Goal: Information Seeking & Learning: Learn about a topic

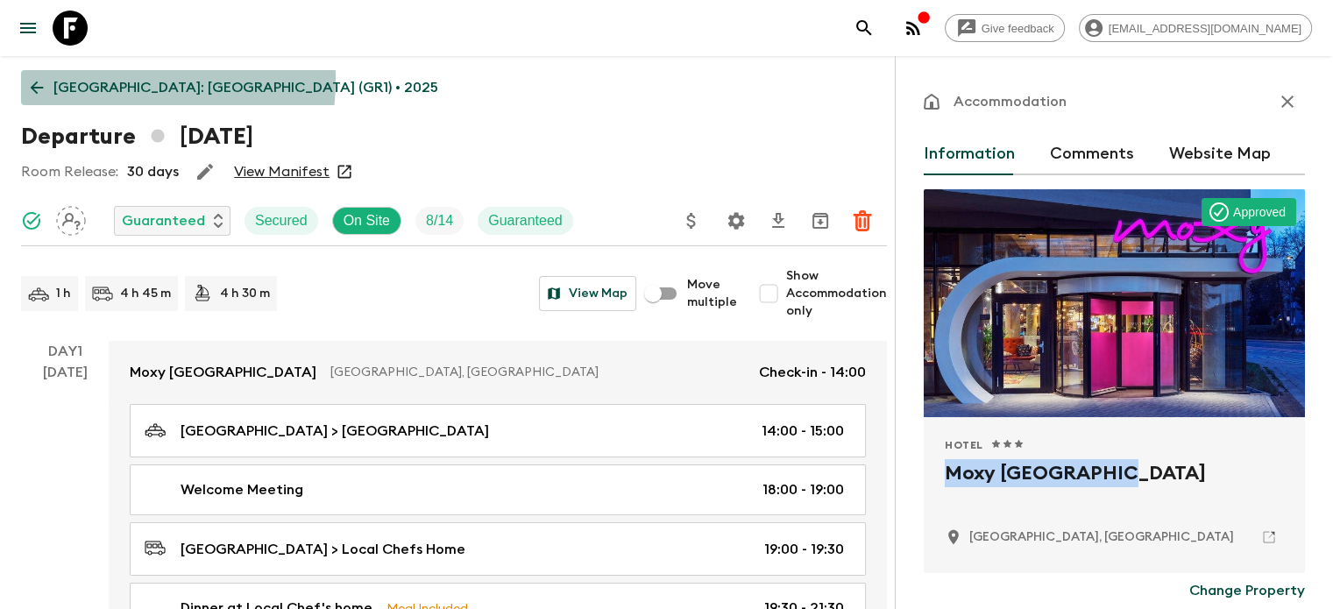
click at [105, 80] on p "[GEOGRAPHIC_DATA]: [GEOGRAPHIC_DATA] (GR1) • 2025" at bounding box center [245, 87] width 385 height 21
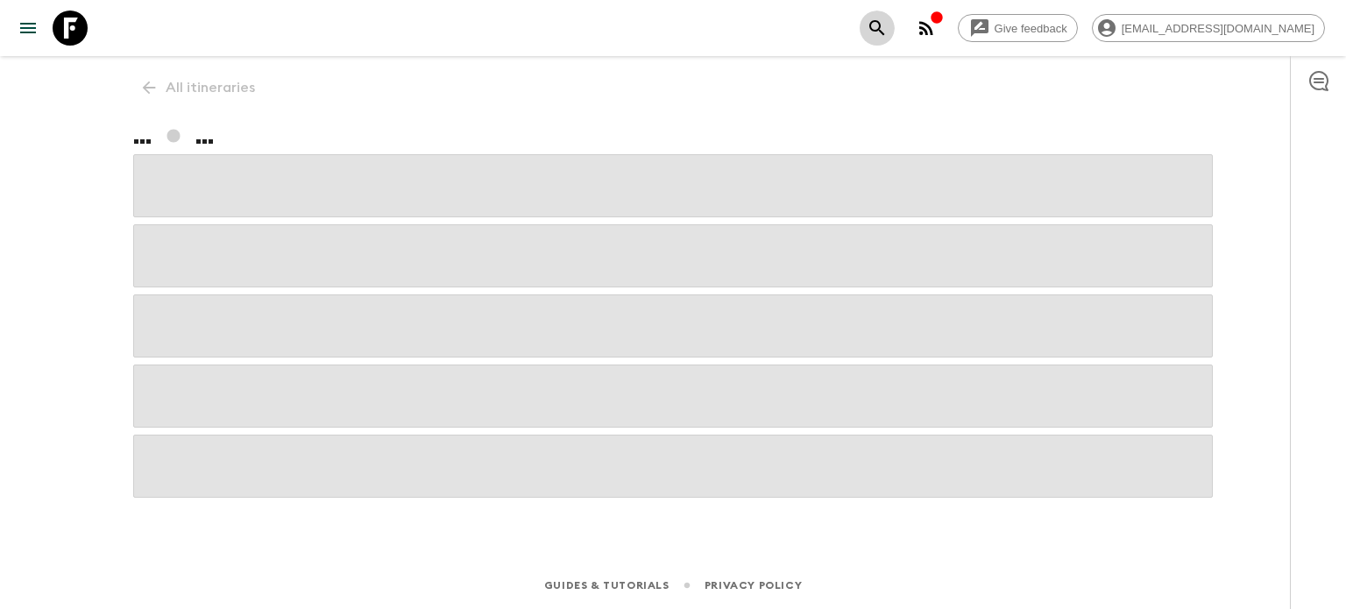
click at [895, 18] on button "search adventures" at bounding box center [877, 28] width 35 height 35
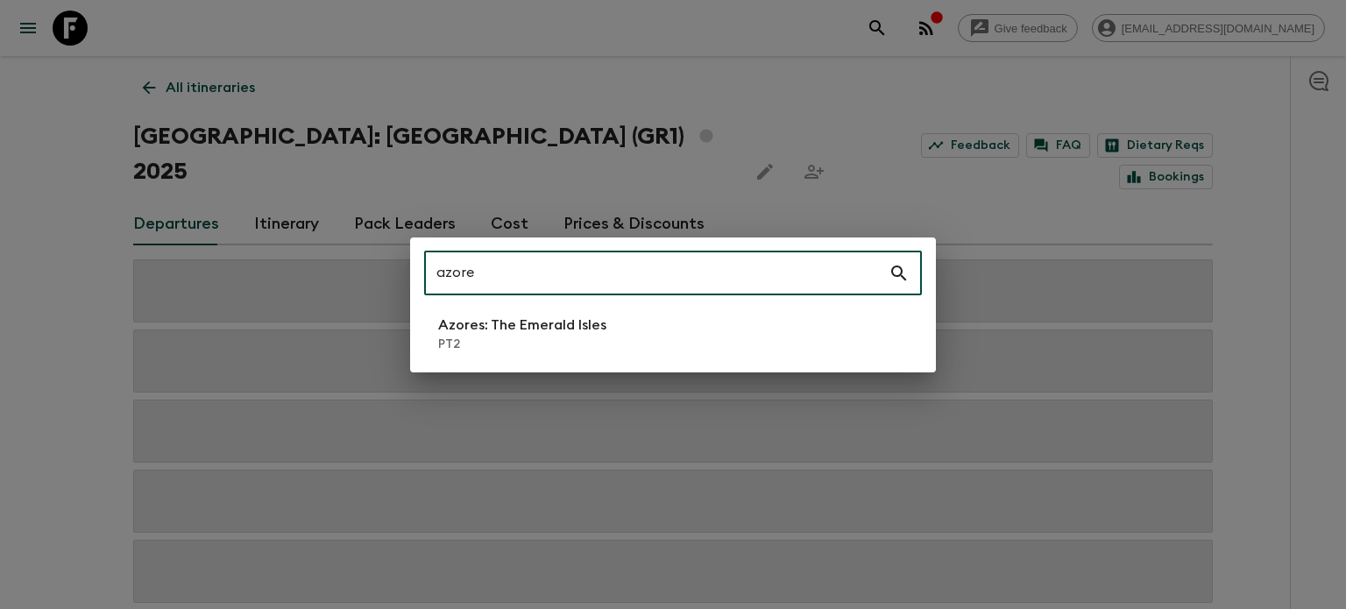
type input "azore"
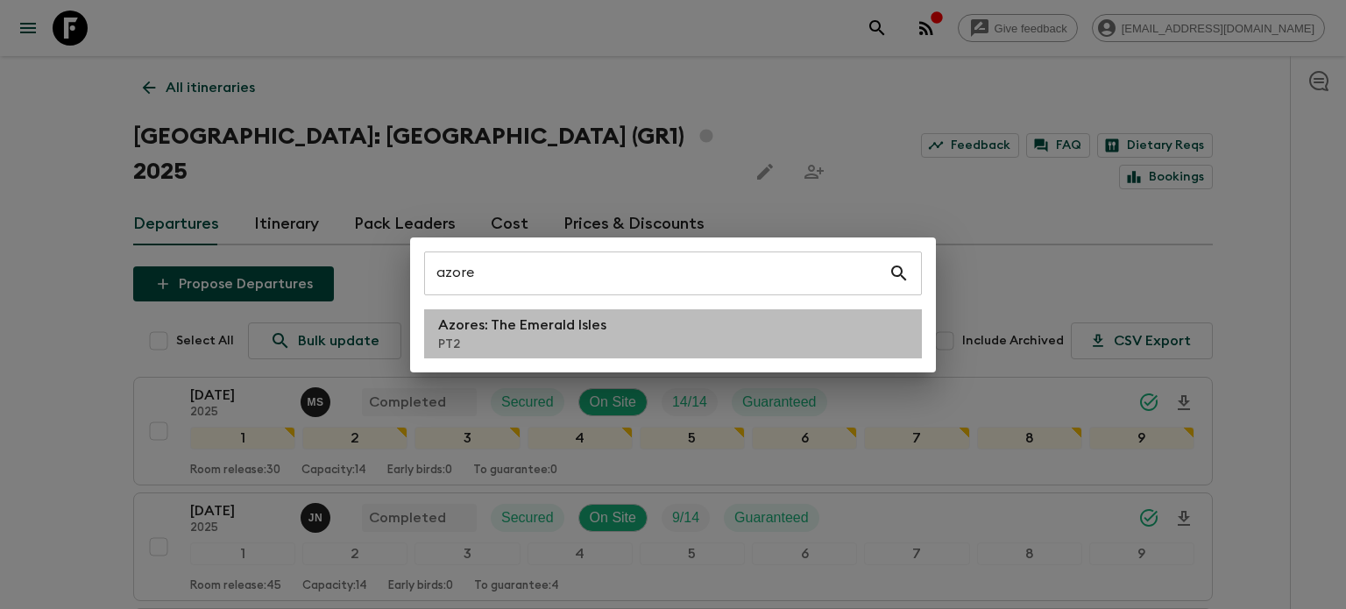
click at [589, 339] on p "PT2" at bounding box center [522, 345] width 168 height 18
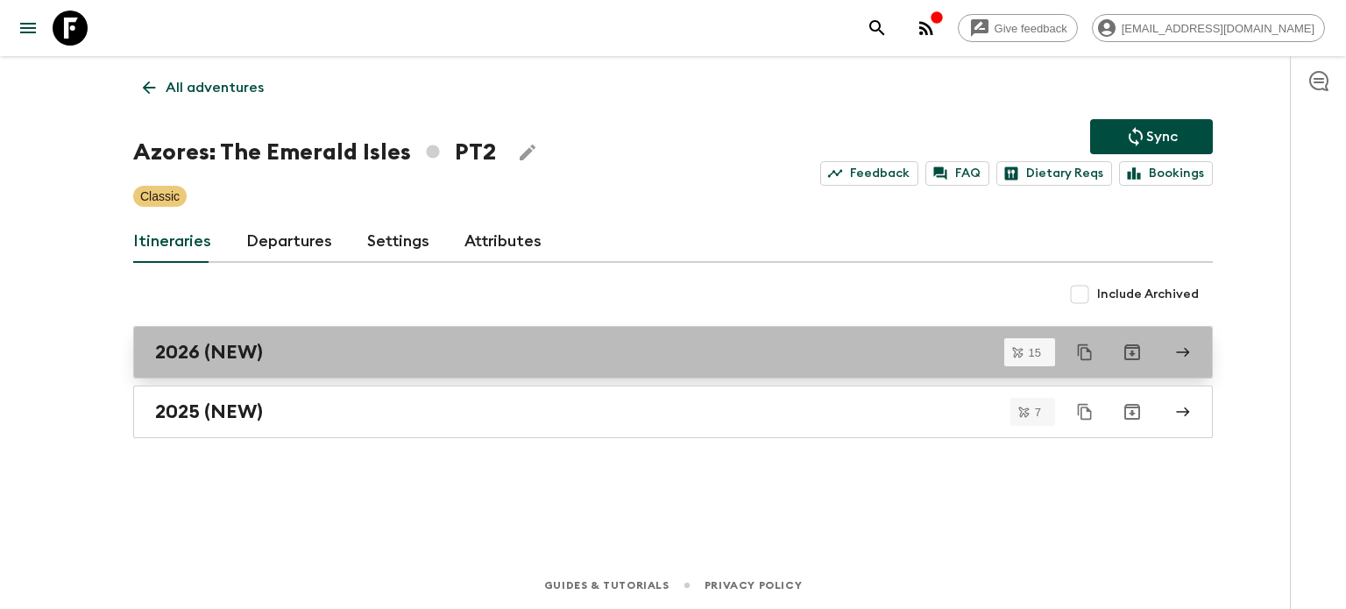
click at [388, 346] on div "2026 (NEW)" at bounding box center [656, 352] width 1003 height 23
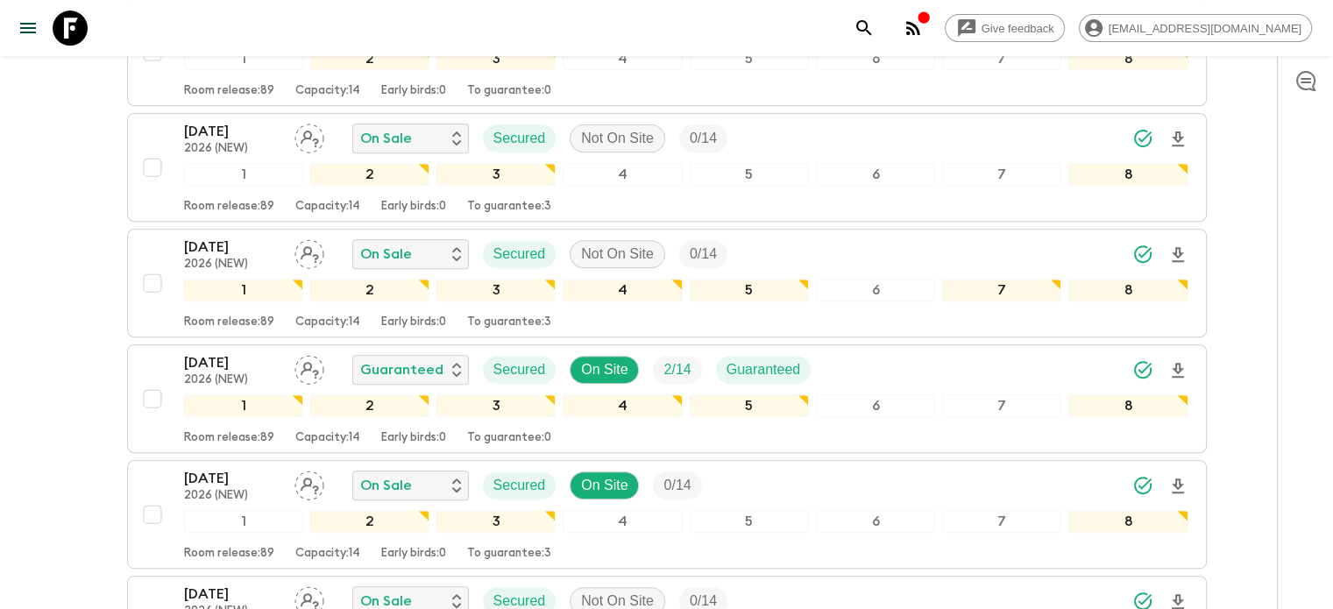
scroll to position [702, 0]
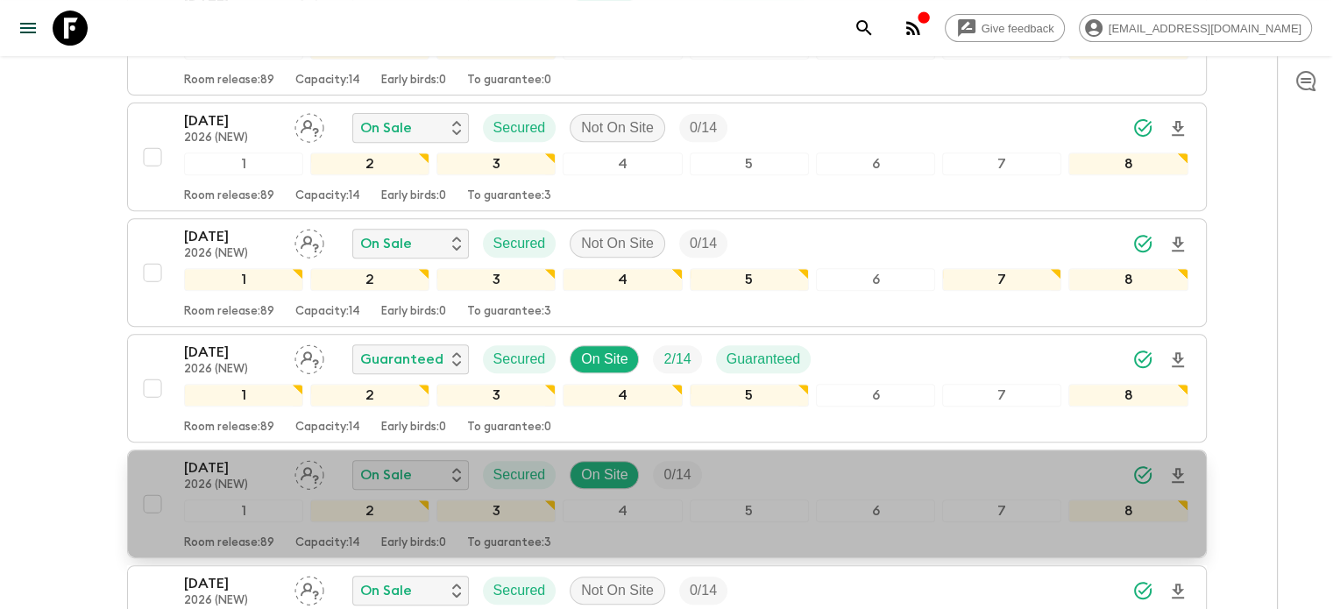
click at [217, 478] on p "2026 (NEW)" at bounding box center [232, 485] width 96 height 14
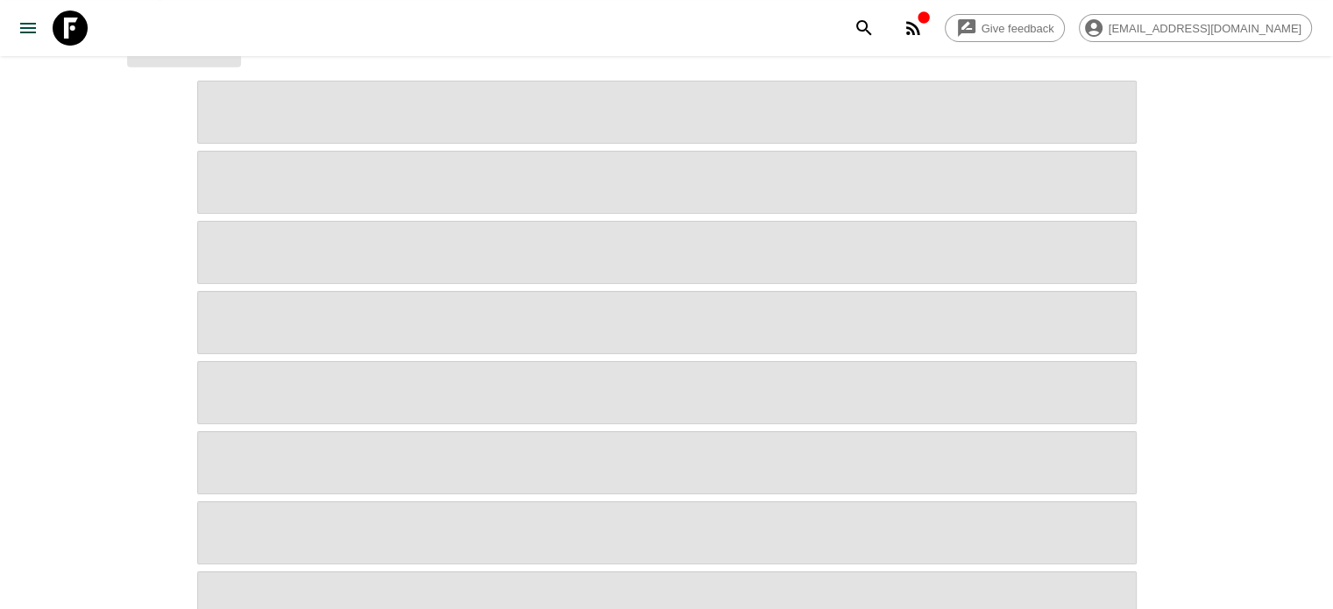
scroll to position [159, 0]
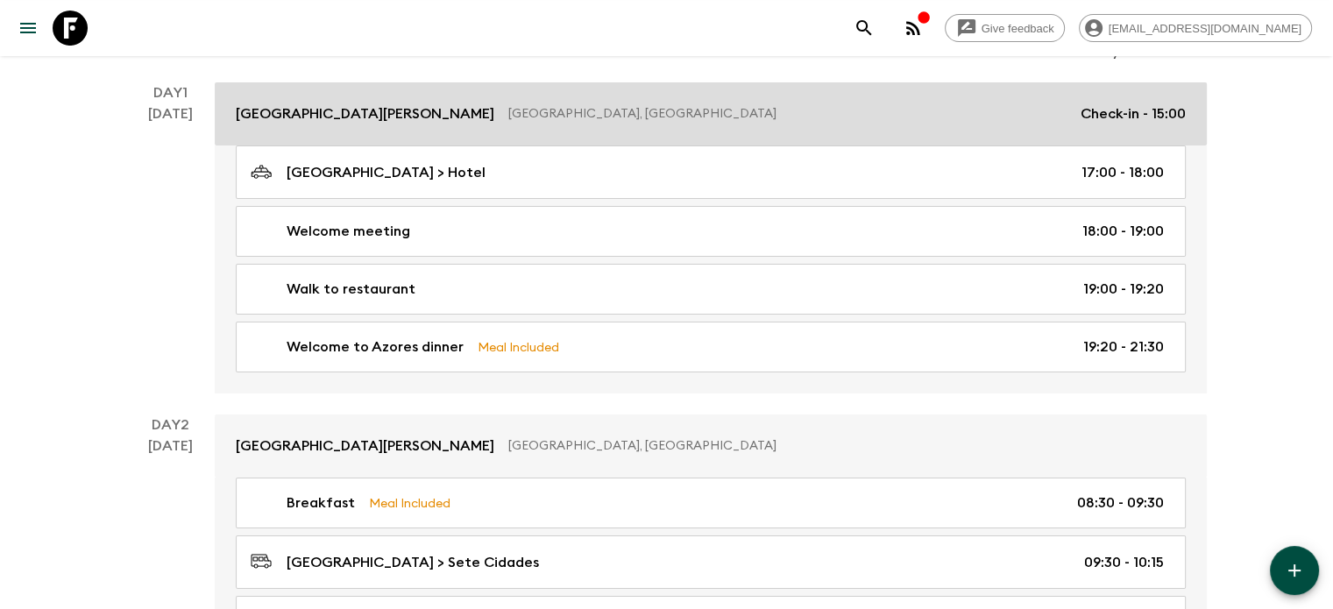
click at [463, 101] on link "[GEOGRAPHIC_DATA][PERSON_NAME] [GEOGRAPHIC_DATA], [GEOGRAPHIC_DATA] Check-in - …" at bounding box center [711, 113] width 992 height 63
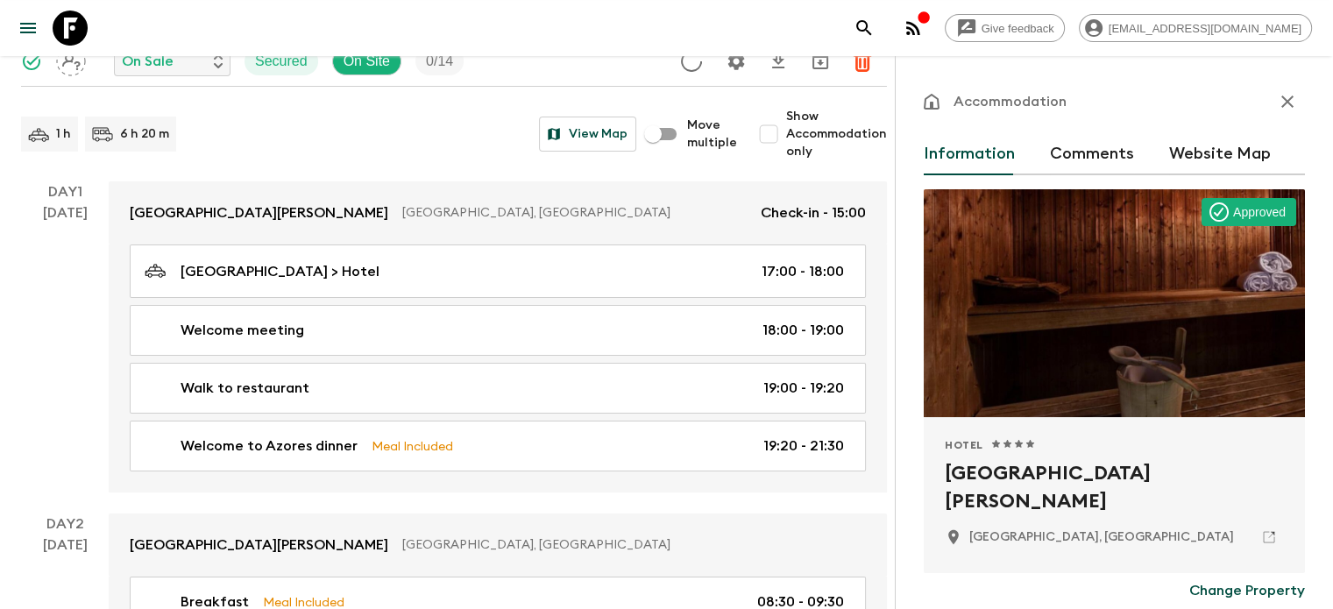
scroll to position [259, 0]
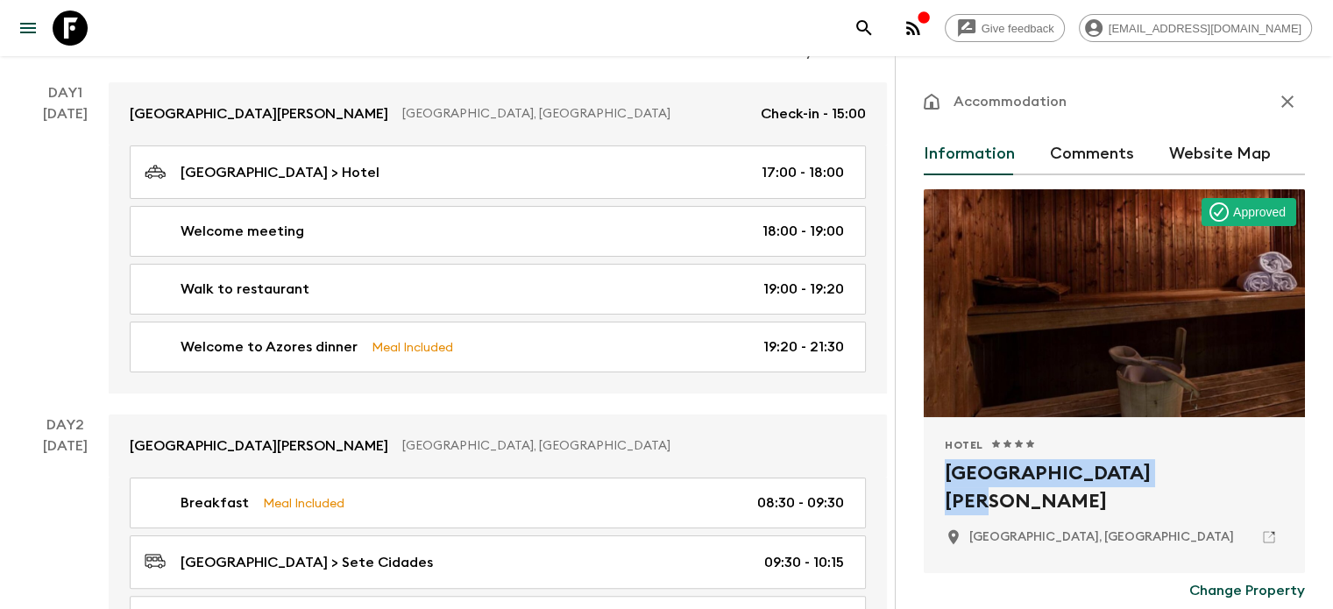
drag, startPoint x: 850, startPoint y: 480, endPoint x: 1071, endPoint y: 490, distance: 221.1
click at [1071, 490] on div "Hotel 1 Star 2 Stars 3 Stars 4 Stars 5 Stars [GEOGRAPHIC_DATA][PERSON_NAME] [GE…" at bounding box center [1114, 495] width 381 height 156
copy h2 "[GEOGRAPHIC_DATA][PERSON_NAME]"
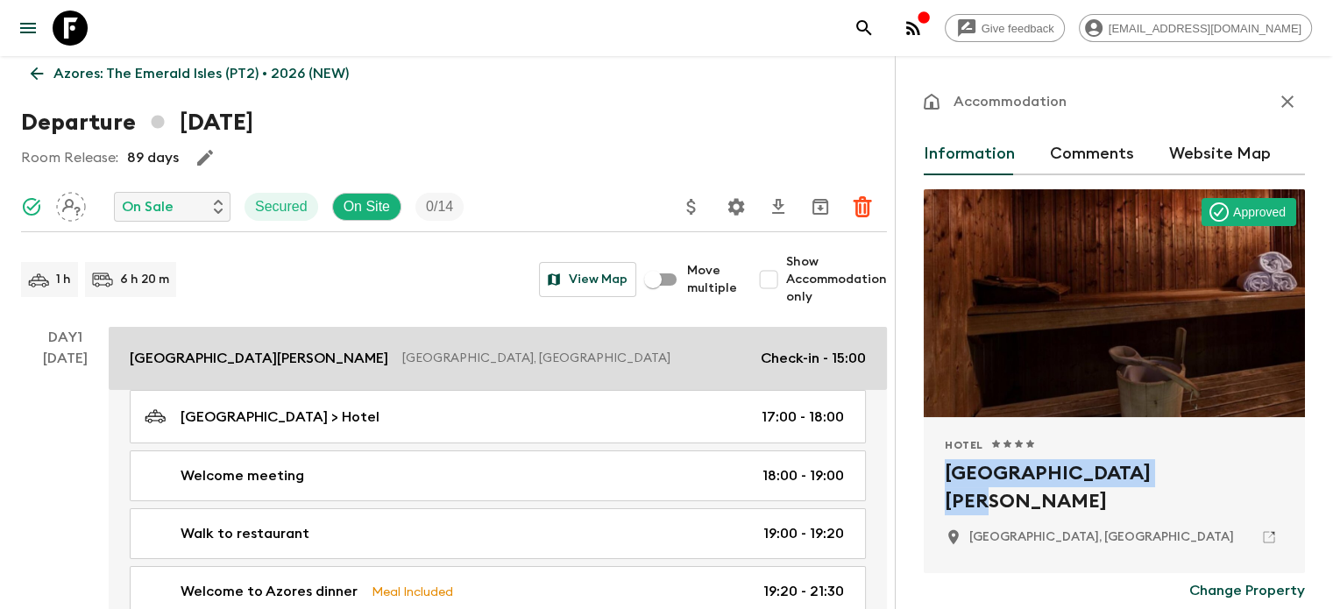
scroll to position [0, 0]
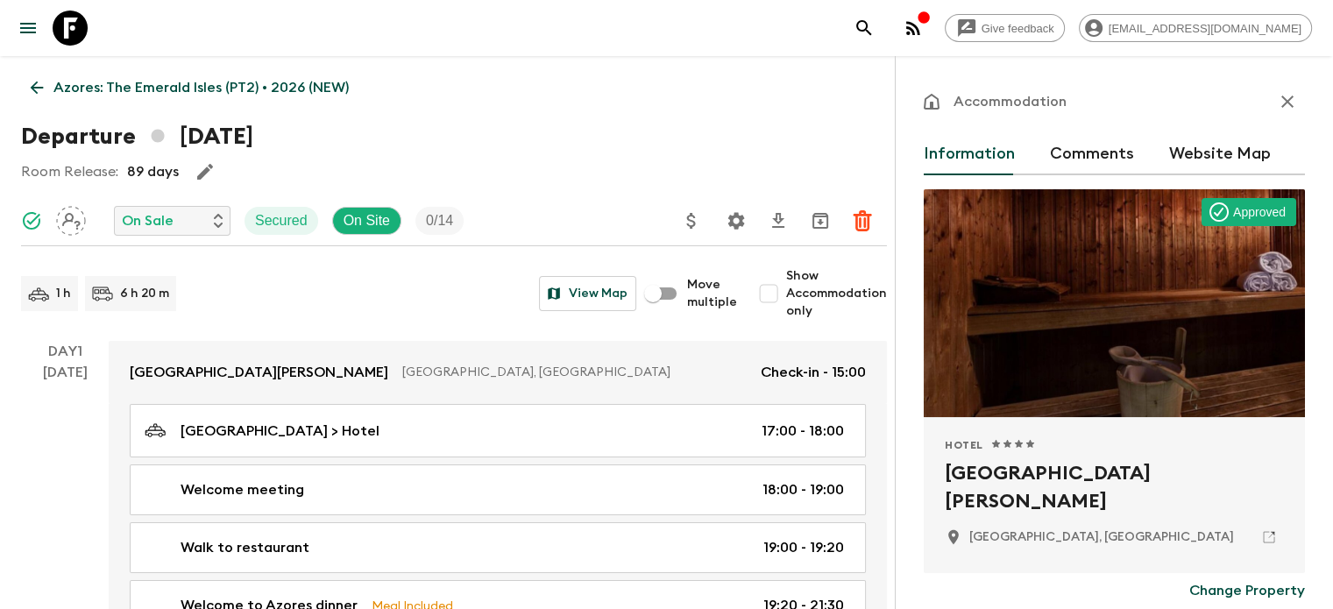
drag, startPoint x: 892, startPoint y: 38, endPoint x: 901, endPoint y: 32, distance: 10.7
click at [901, 32] on div "Give feedback [EMAIL_ADDRESS][DOMAIN_NAME]" at bounding box center [666, 28] width 1333 height 56
click at [882, 32] on button "search adventures" at bounding box center [864, 28] width 35 height 35
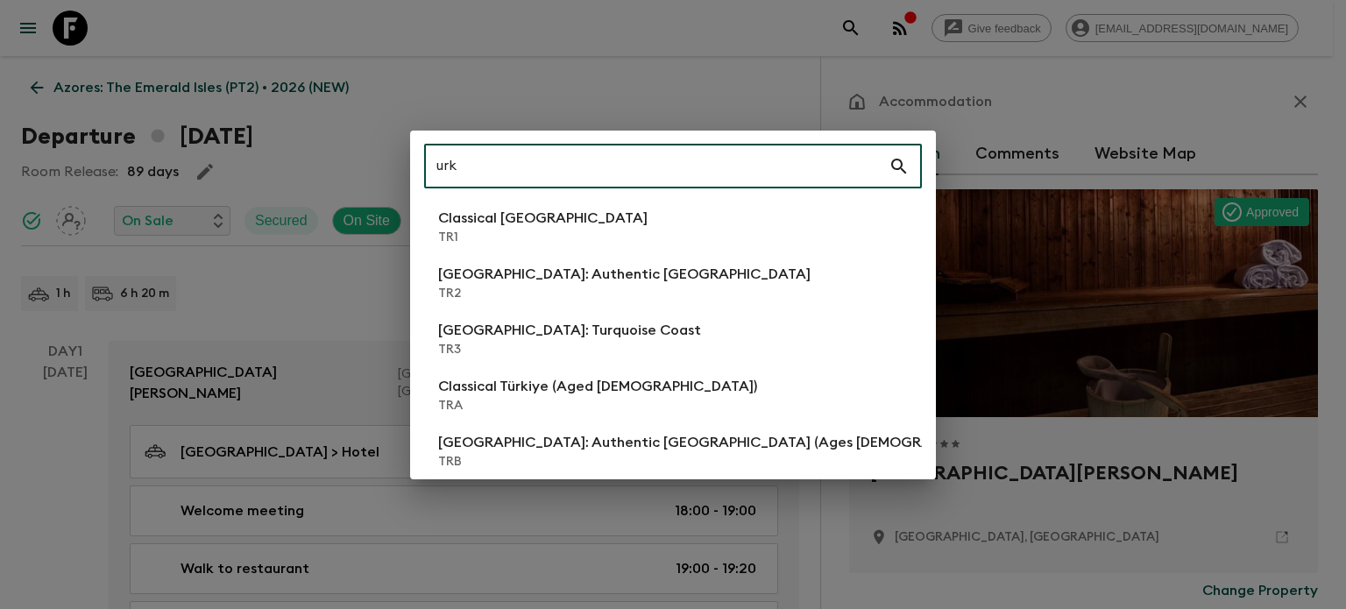
type input "urk"
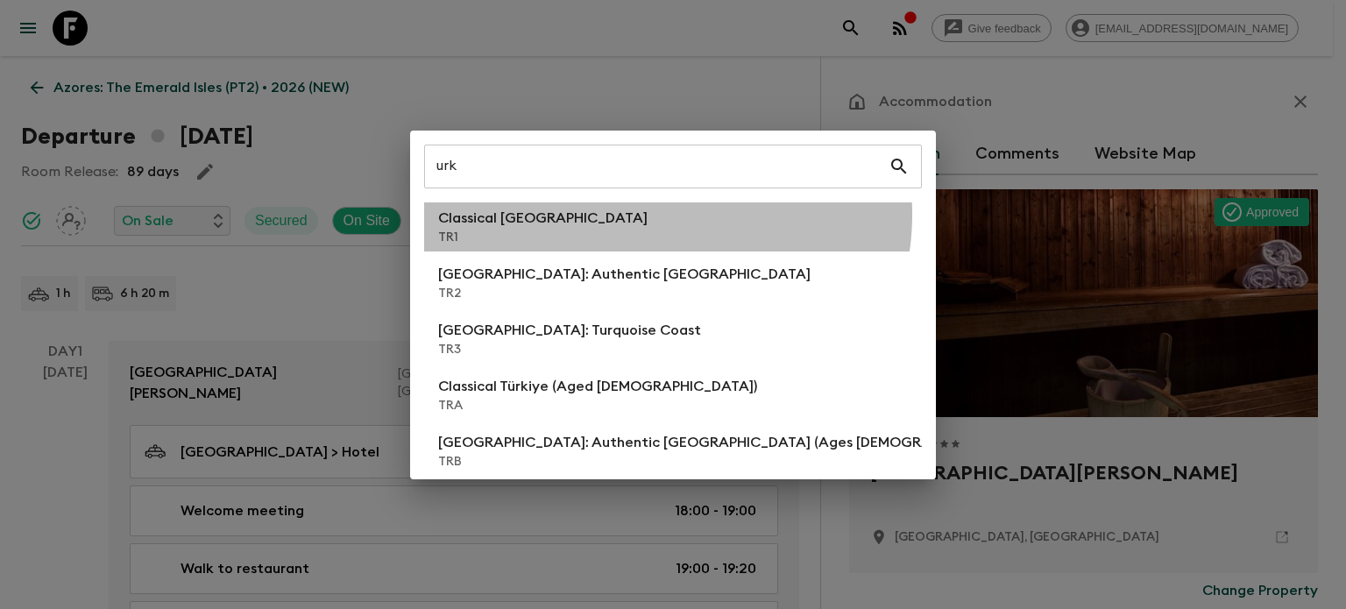
click at [652, 215] on li "Classical Türkiye TR1" at bounding box center [673, 226] width 498 height 49
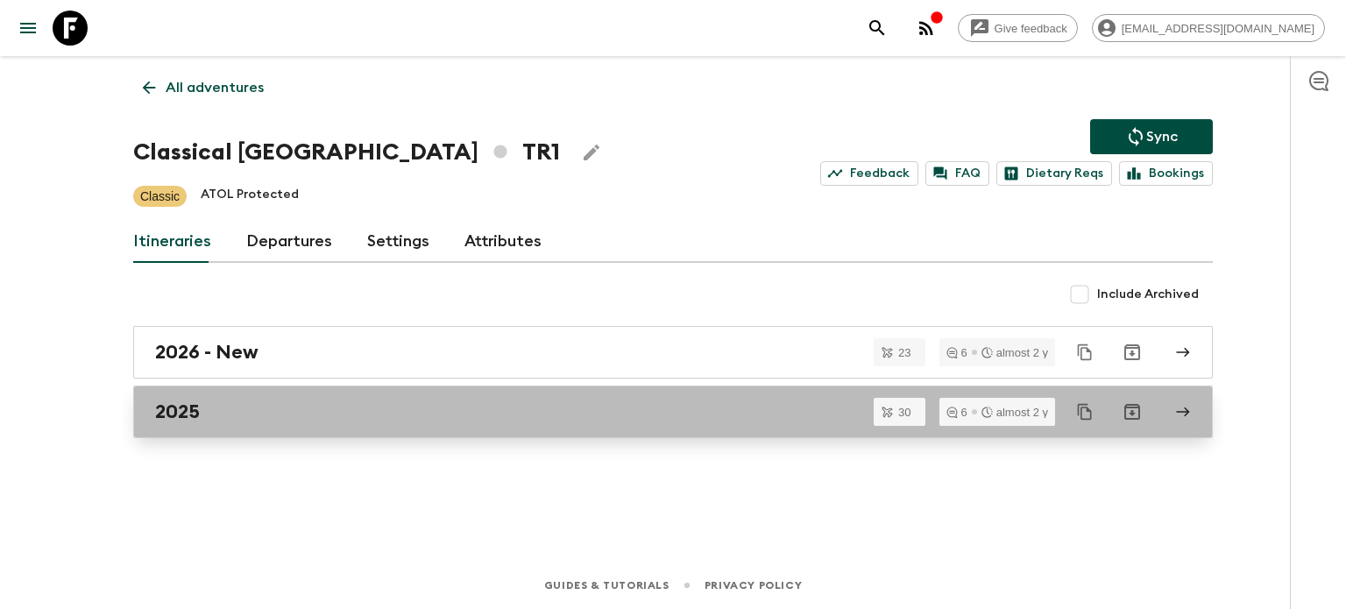
click at [359, 395] on link "2025" at bounding box center [673, 412] width 1080 height 53
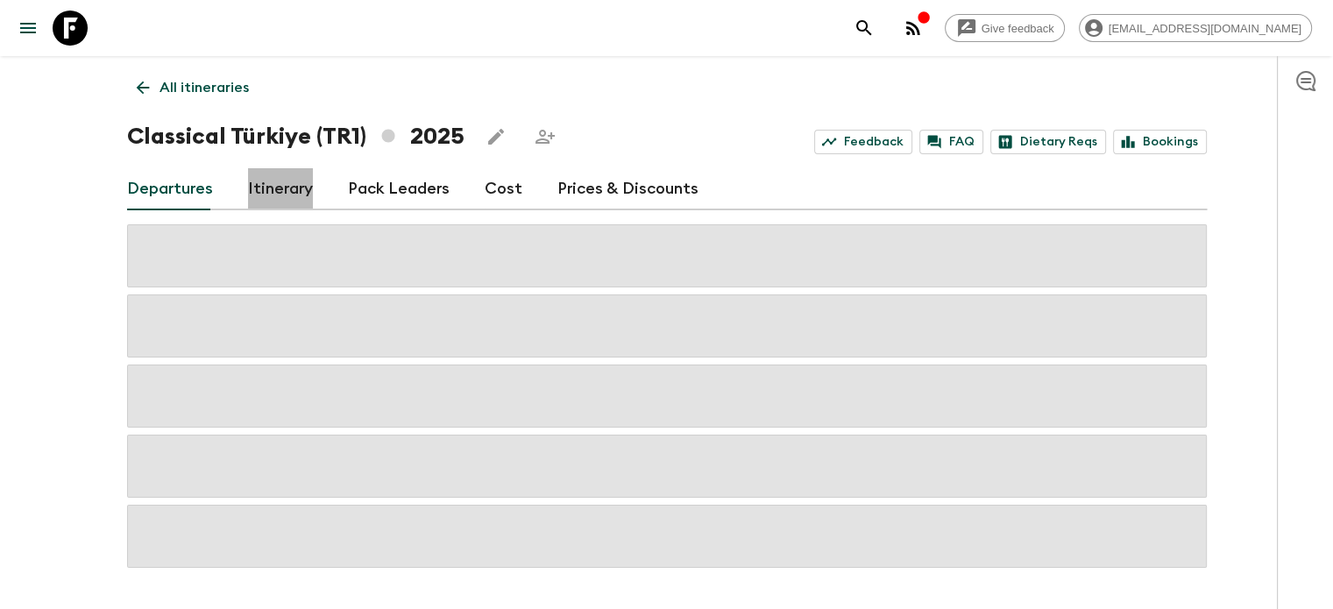
click at [293, 195] on link "Itinerary" at bounding box center [280, 189] width 65 height 42
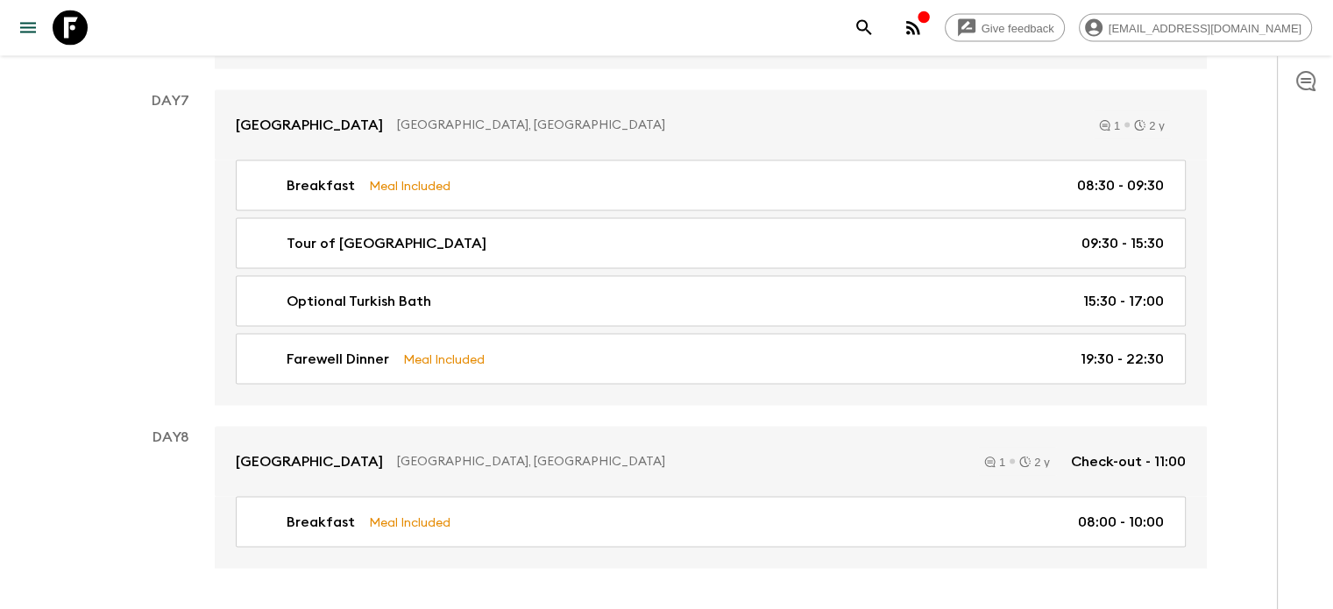
scroll to position [3505, 0]
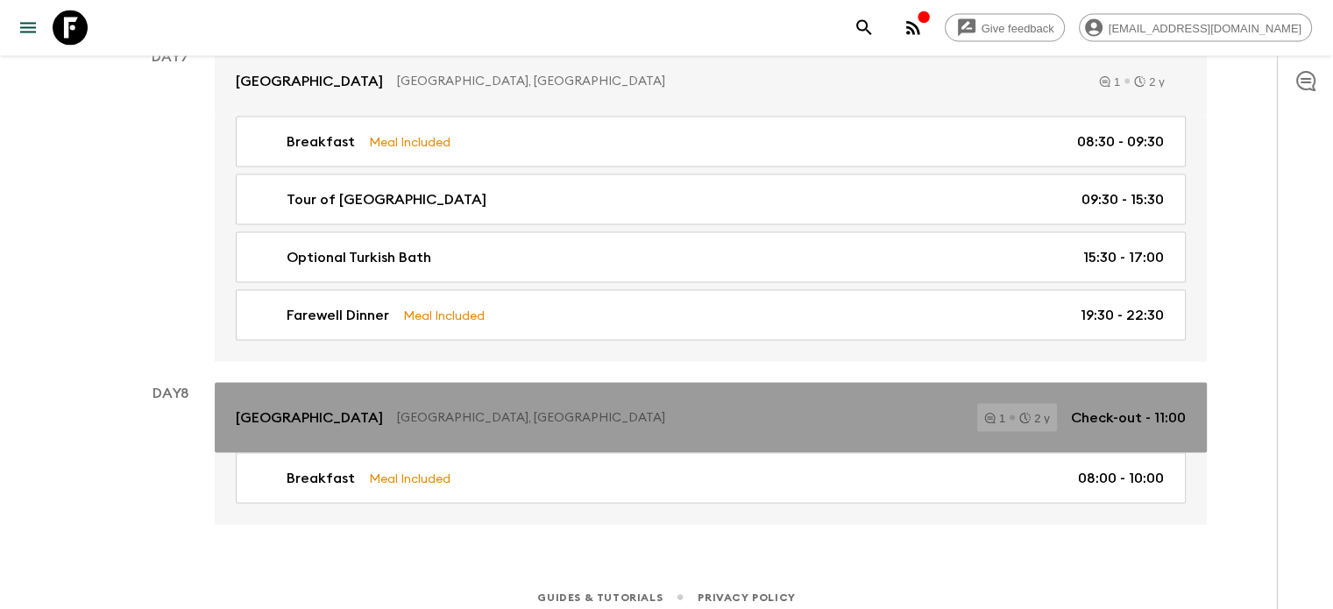
click at [349, 419] on div "[GEOGRAPHIC_DATA], [GEOGRAPHIC_DATA] 1 2 y Check-out - 11:00" at bounding box center [711, 418] width 950 height 28
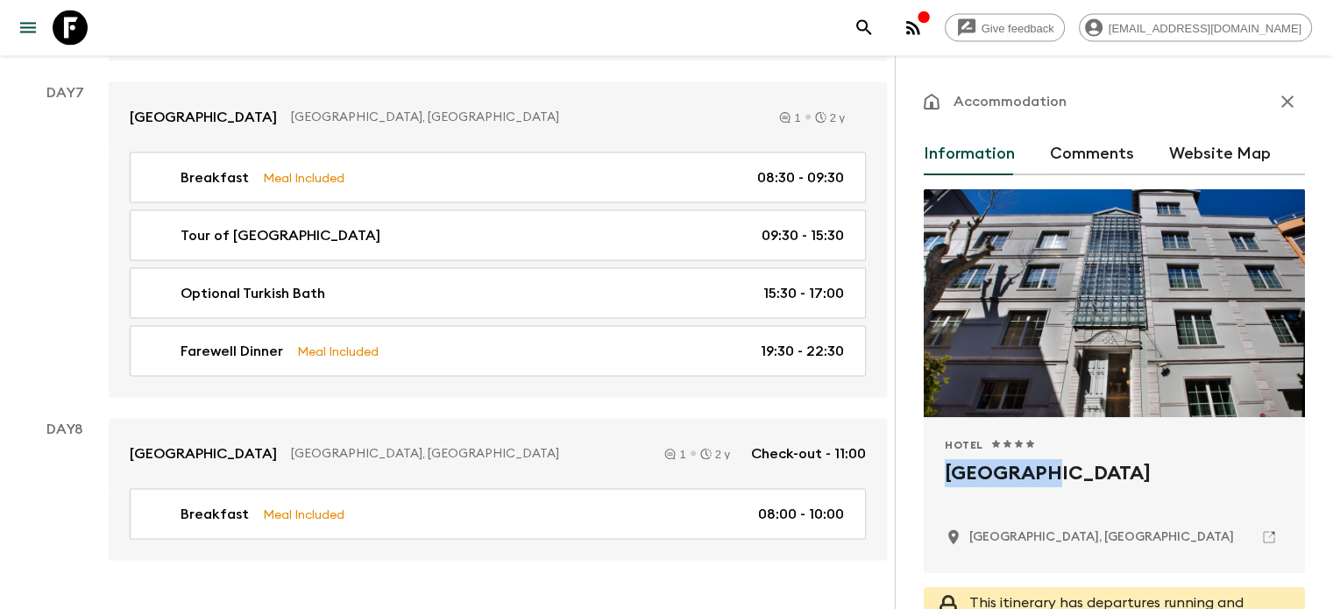
drag, startPoint x: 848, startPoint y: 471, endPoint x: 953, endPoint y: 461, distance: 105.7
click at [953, 461] on div "Hotel 1 Star 2 Stars 3 Stars 4 Stars 5 Stars [GEOGRAPHIC_DATA], [GEOGRAPHIC_DAT…" at bounding box center [1114, 495] width 381 height 156
copy h2 "[GEOGRAPHIC_DATA]"
